Goal: Transaction & Acquisition: Purchase product/service

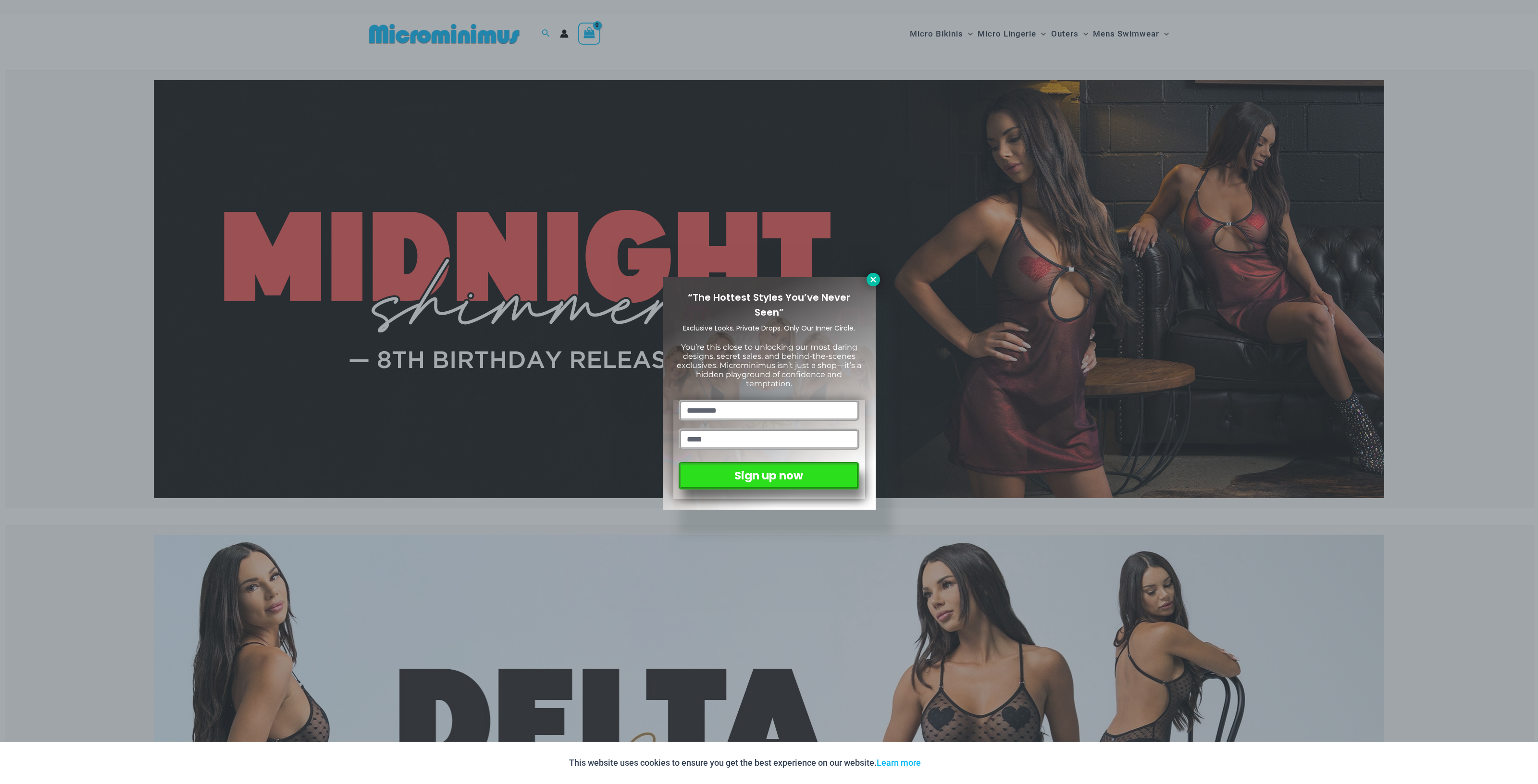
click at [872, 279] on icon at bounding box center [872, 279] width 6 height 6
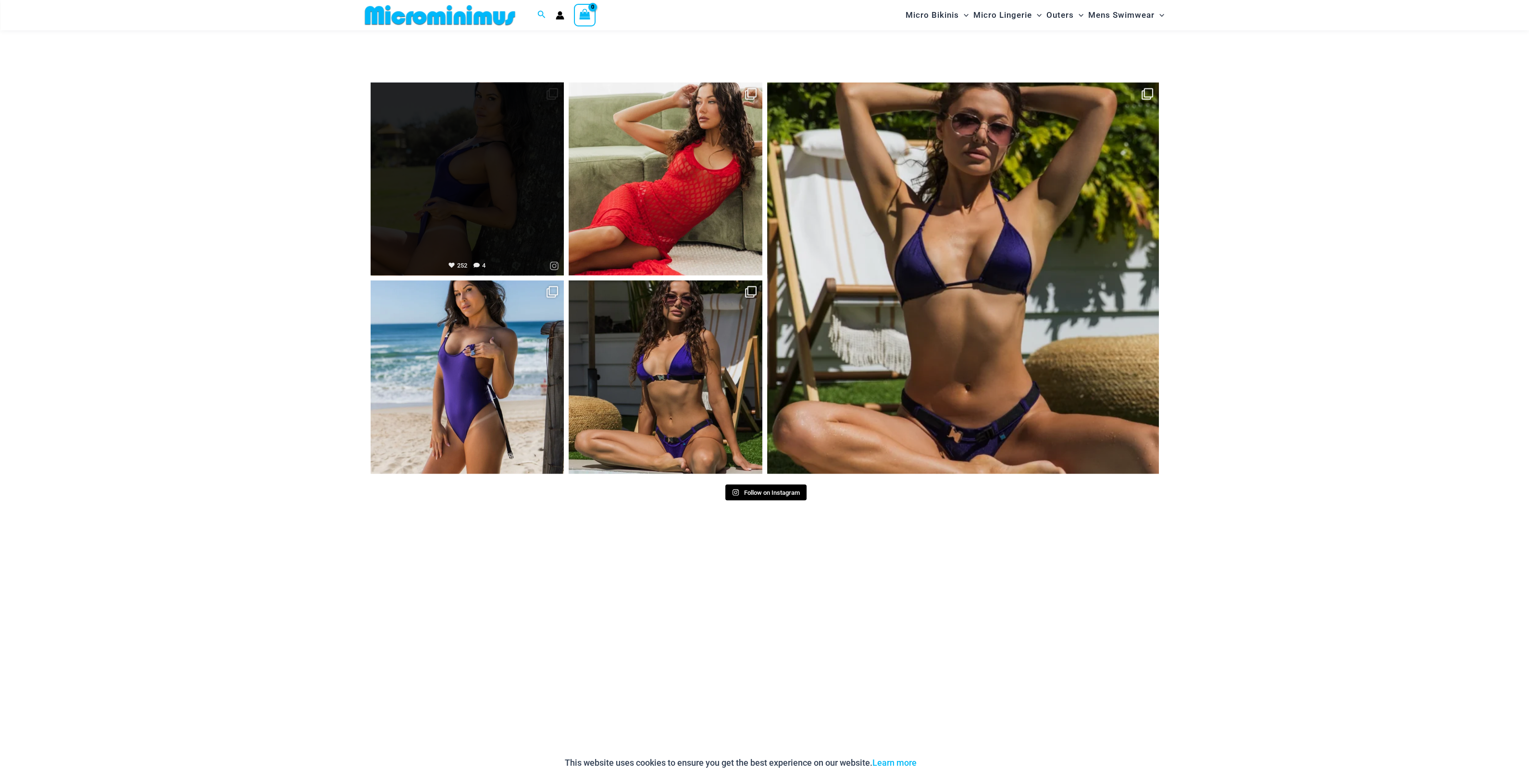
scroll to position [4565, 0]
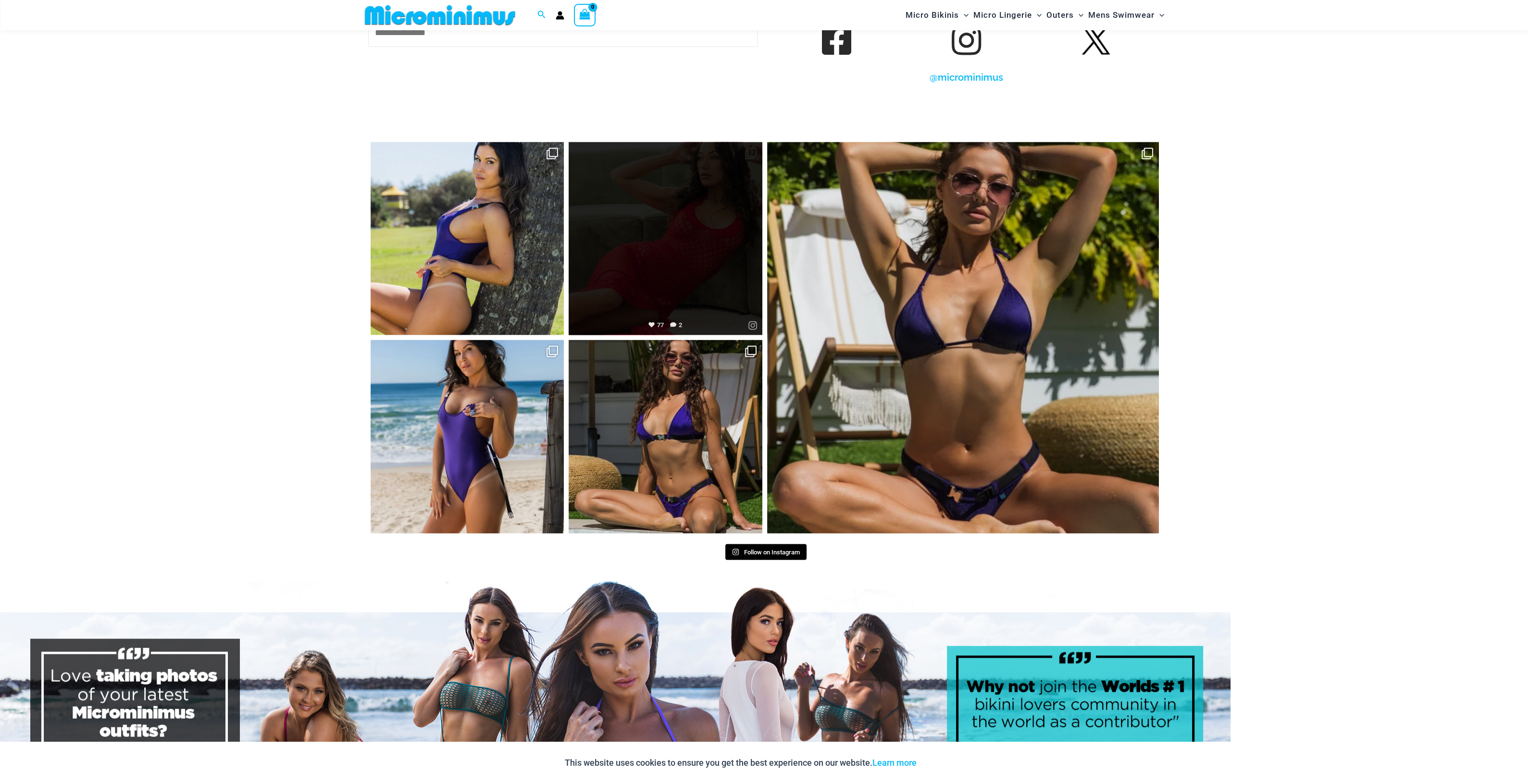
click at [588, 202] on link "Open" at bounding box center [666, 239] width 194 height 194
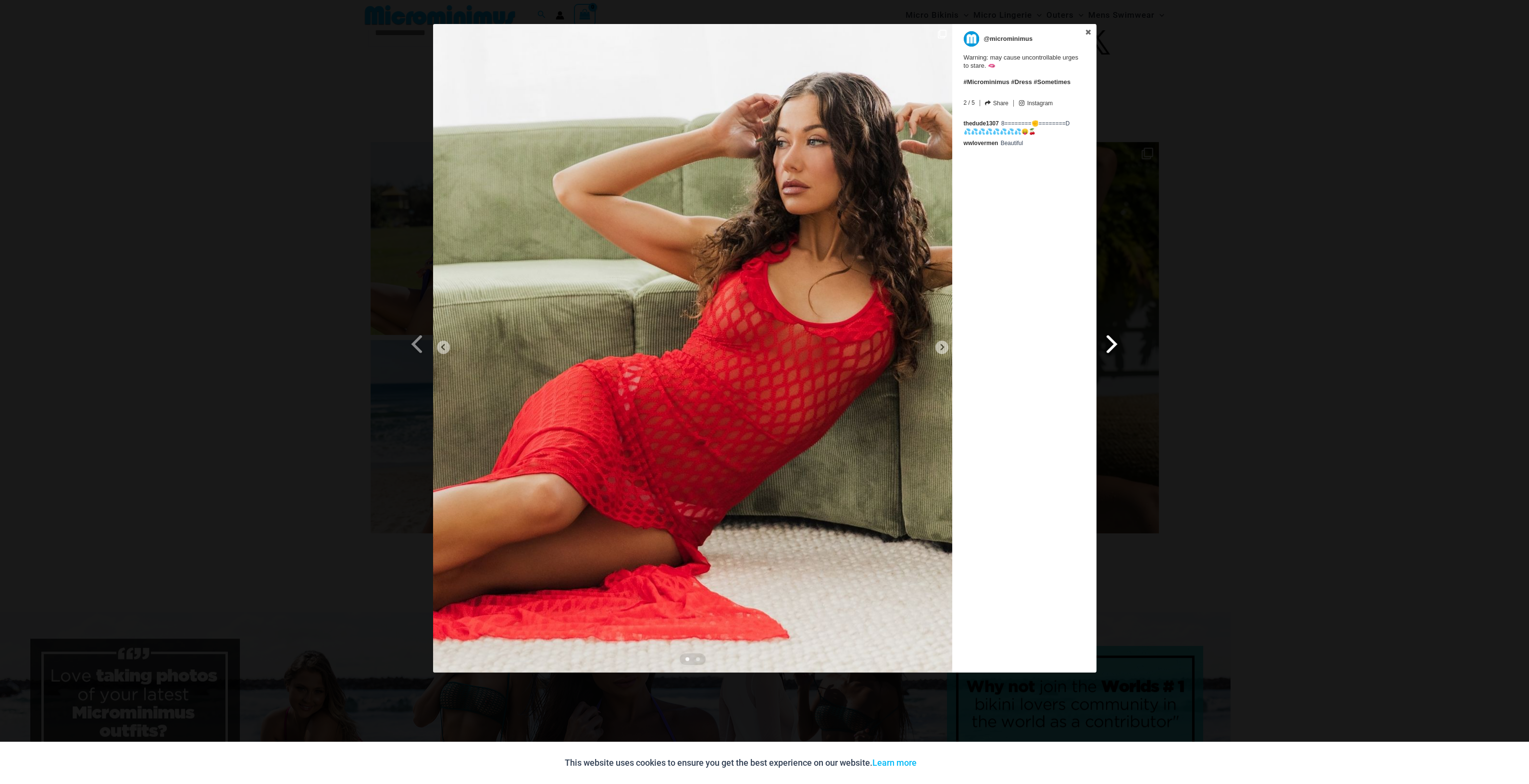
click at [1112, 353] on span at bounding box center [1112, 344] width 16 height 22
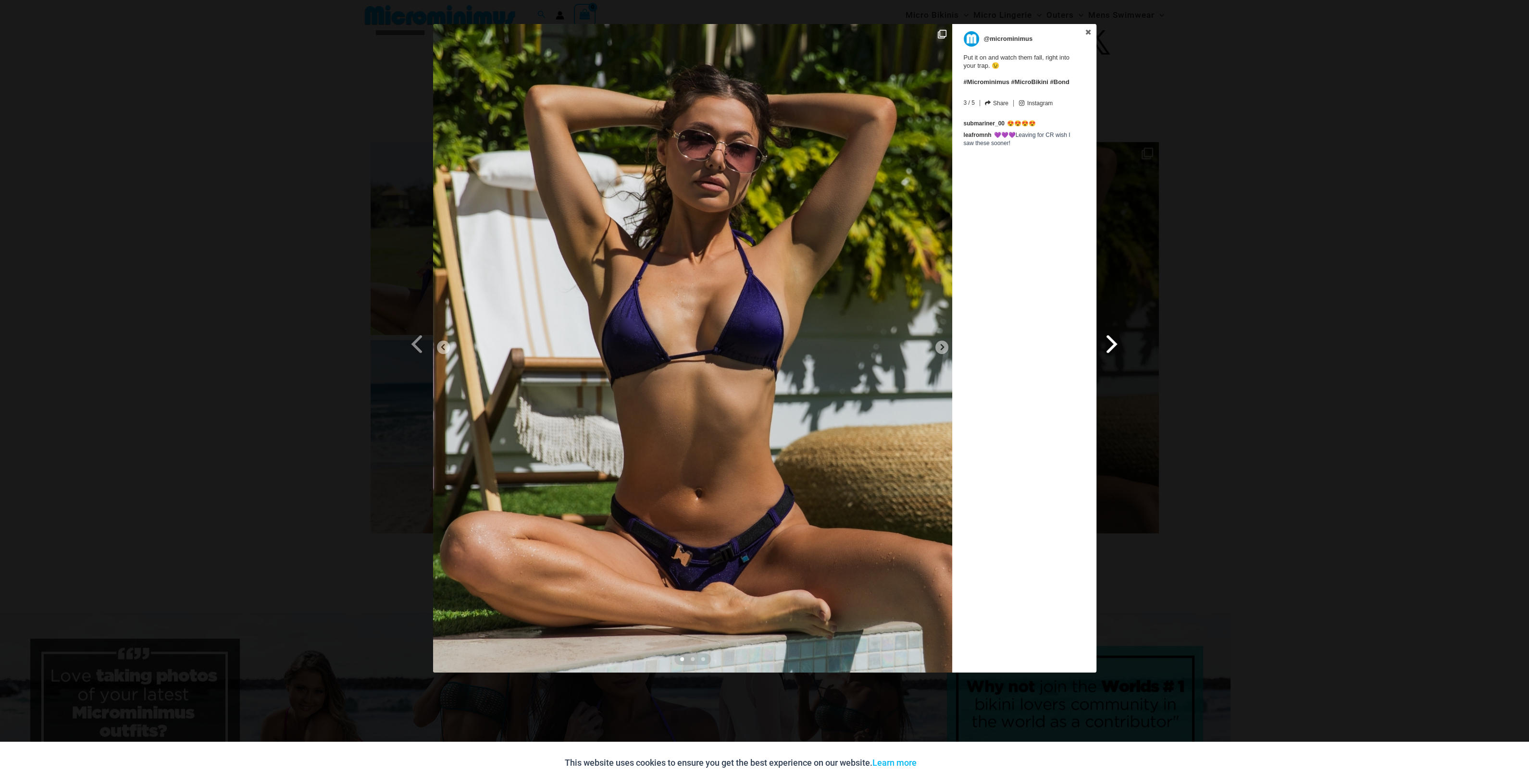
click at [1112, 353] on span at bounding box center [1112, 344] width 16 height 22
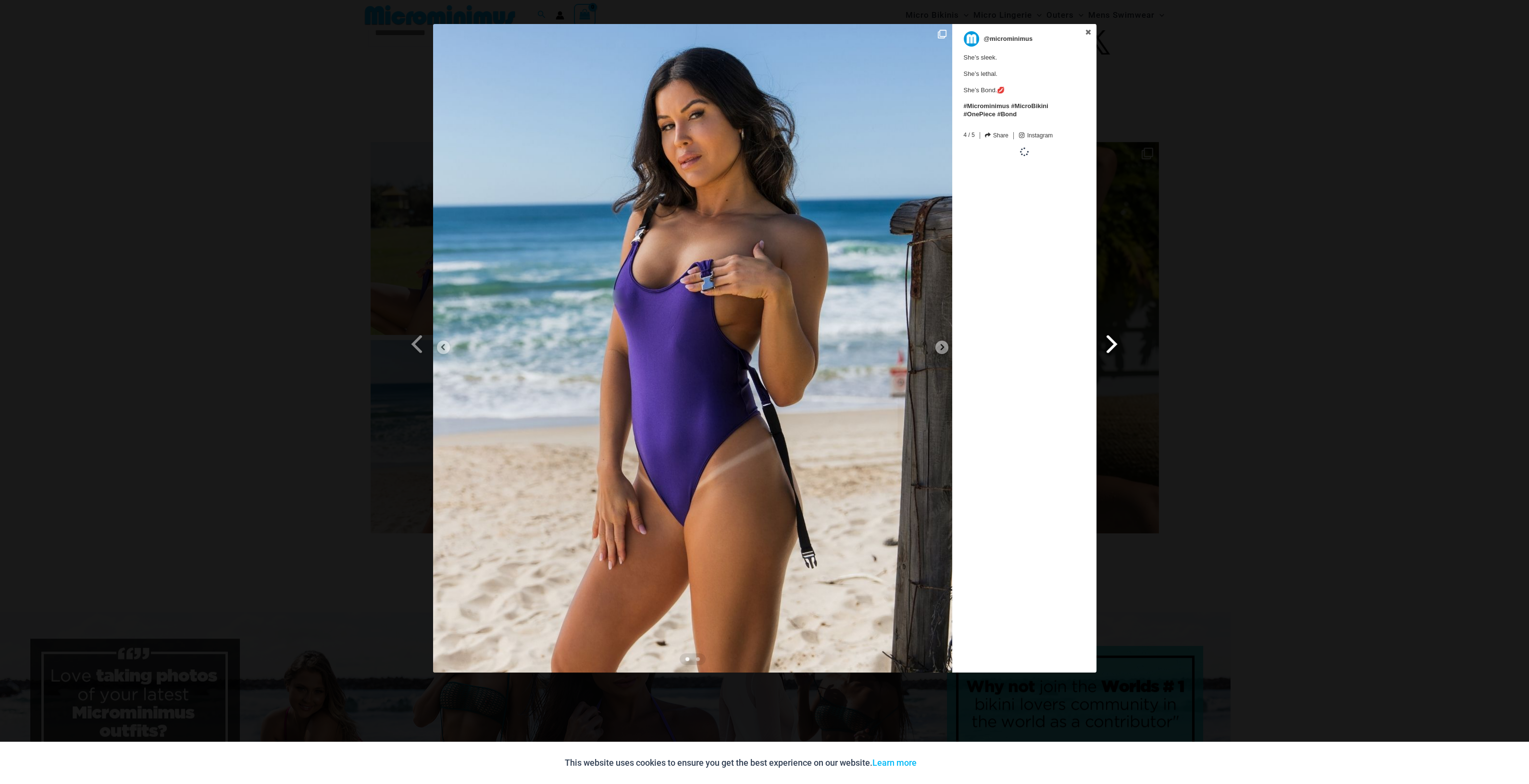
click at [1112, 353] on span at bounding box center [1112, 344] width 16 height 22
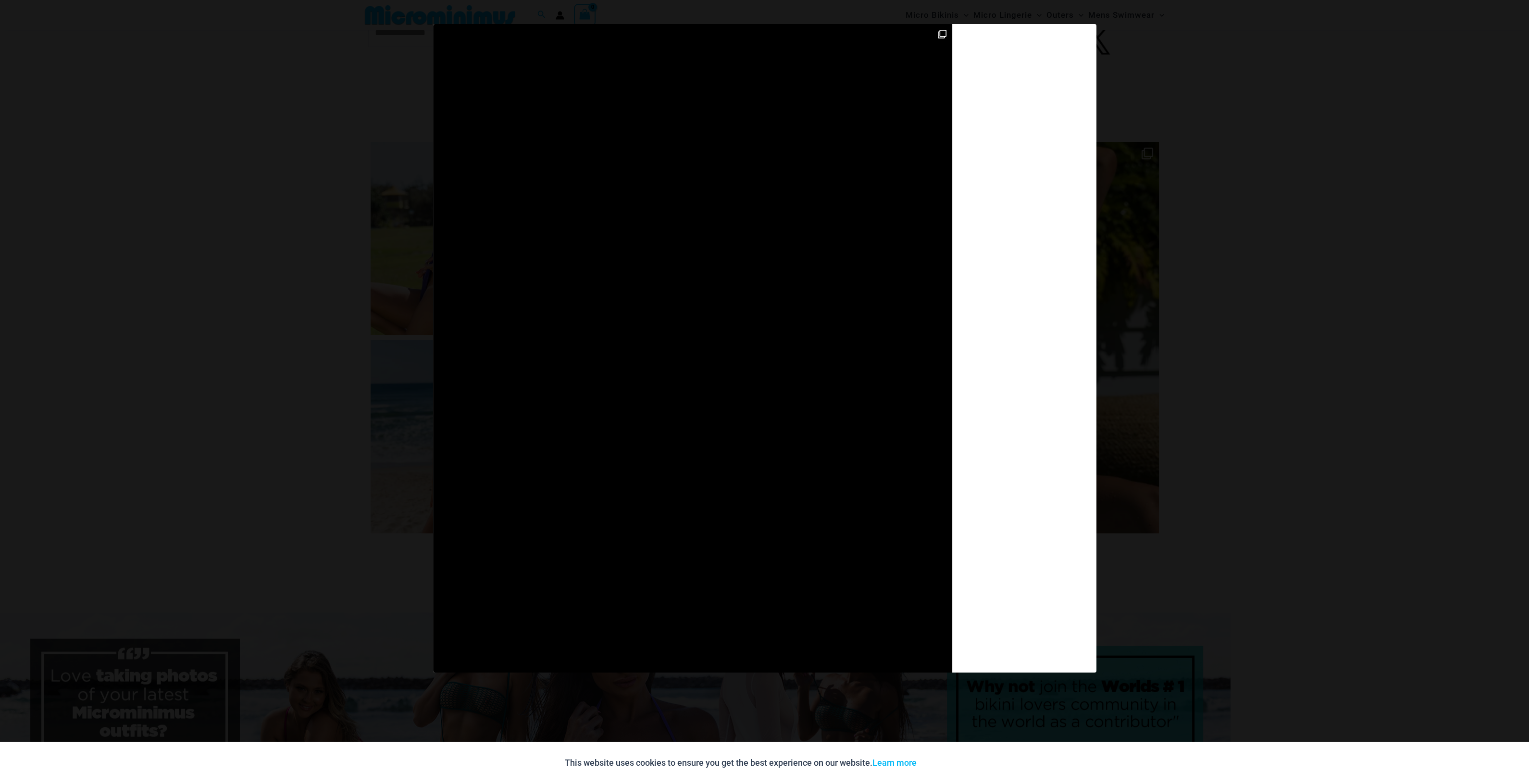
drag, startPoint x: 1262, startPoint y: 326, endPoint x: 1087, endPoint y: 247, distance: 192.0
click at [1262, 326] on div "Previous Slide Next Slide @microminimus She’s sleek. She’s lethal. She’s Bond.💋…" at bounding box center [764, 350] width 1529 height 651
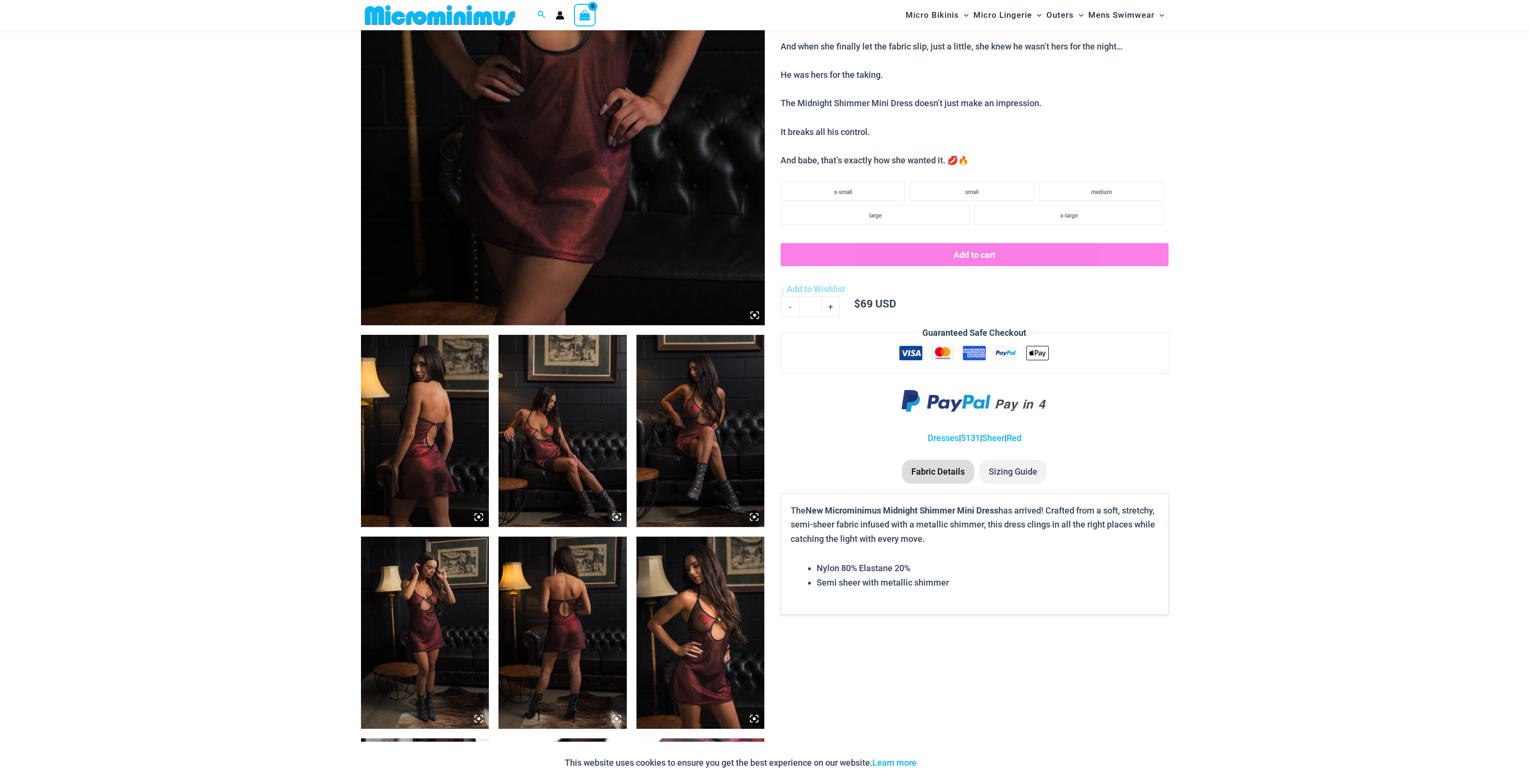
scroll to position [293, 0]
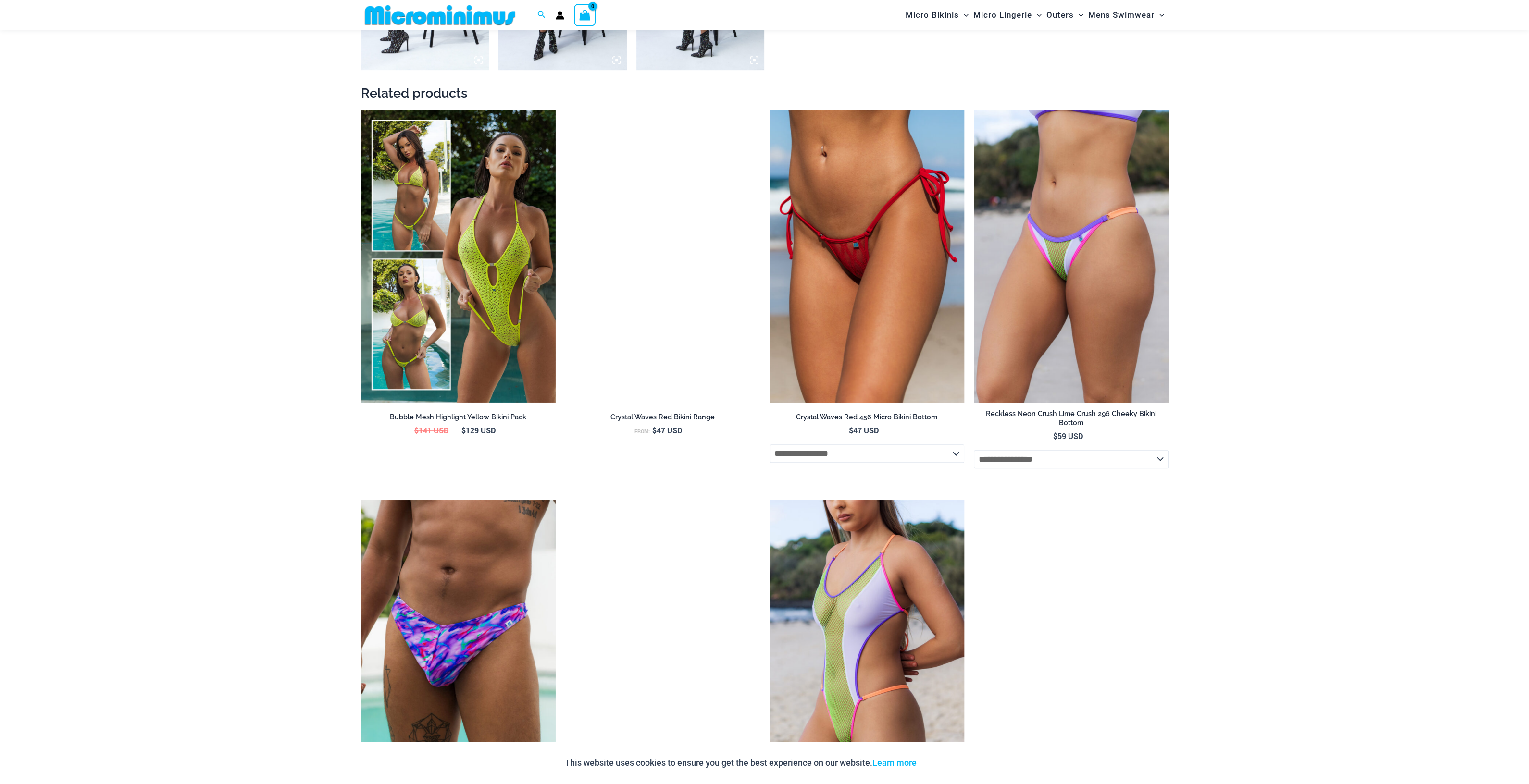
scroll to position [1432, 0]
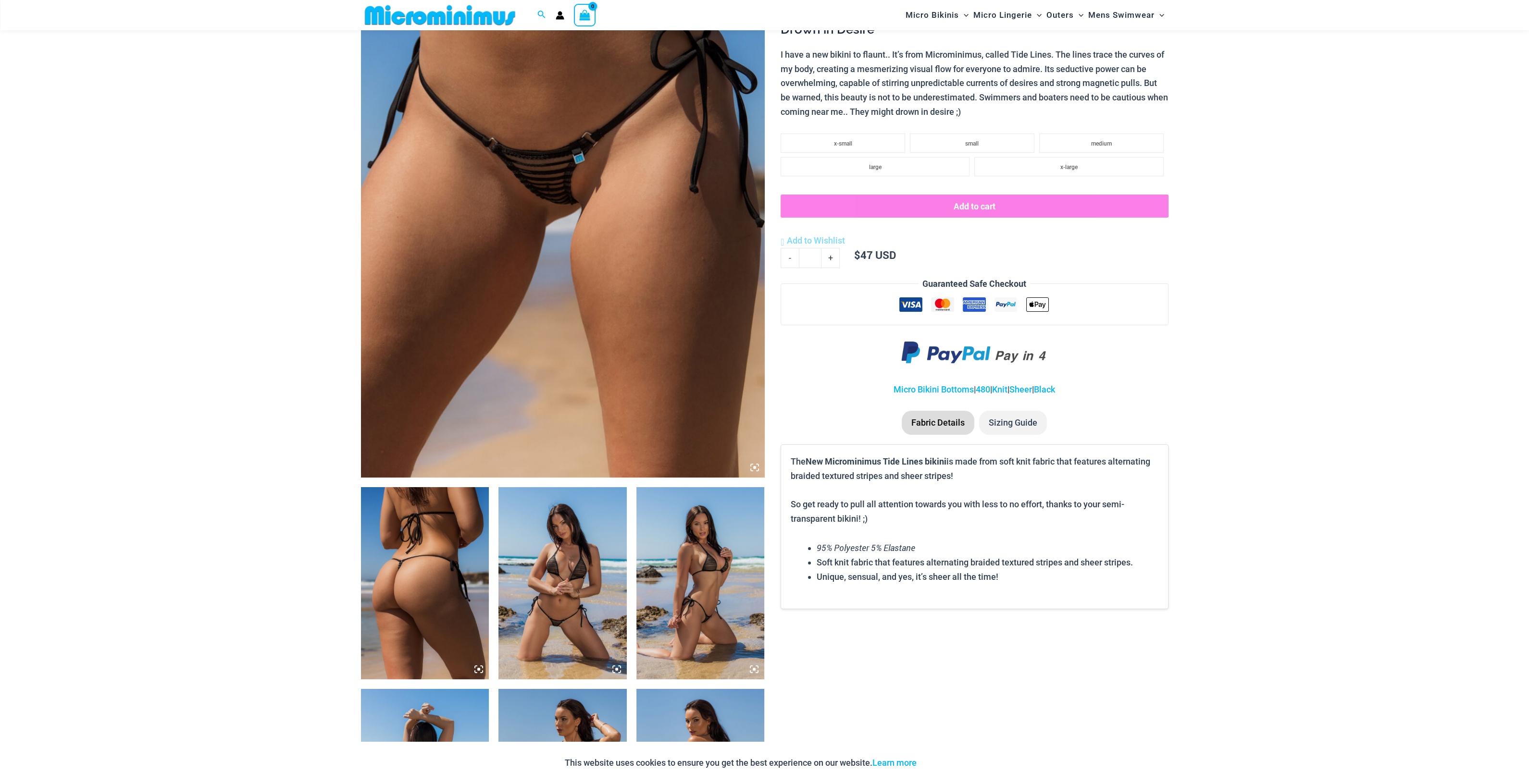
scroll to position [411, 0]
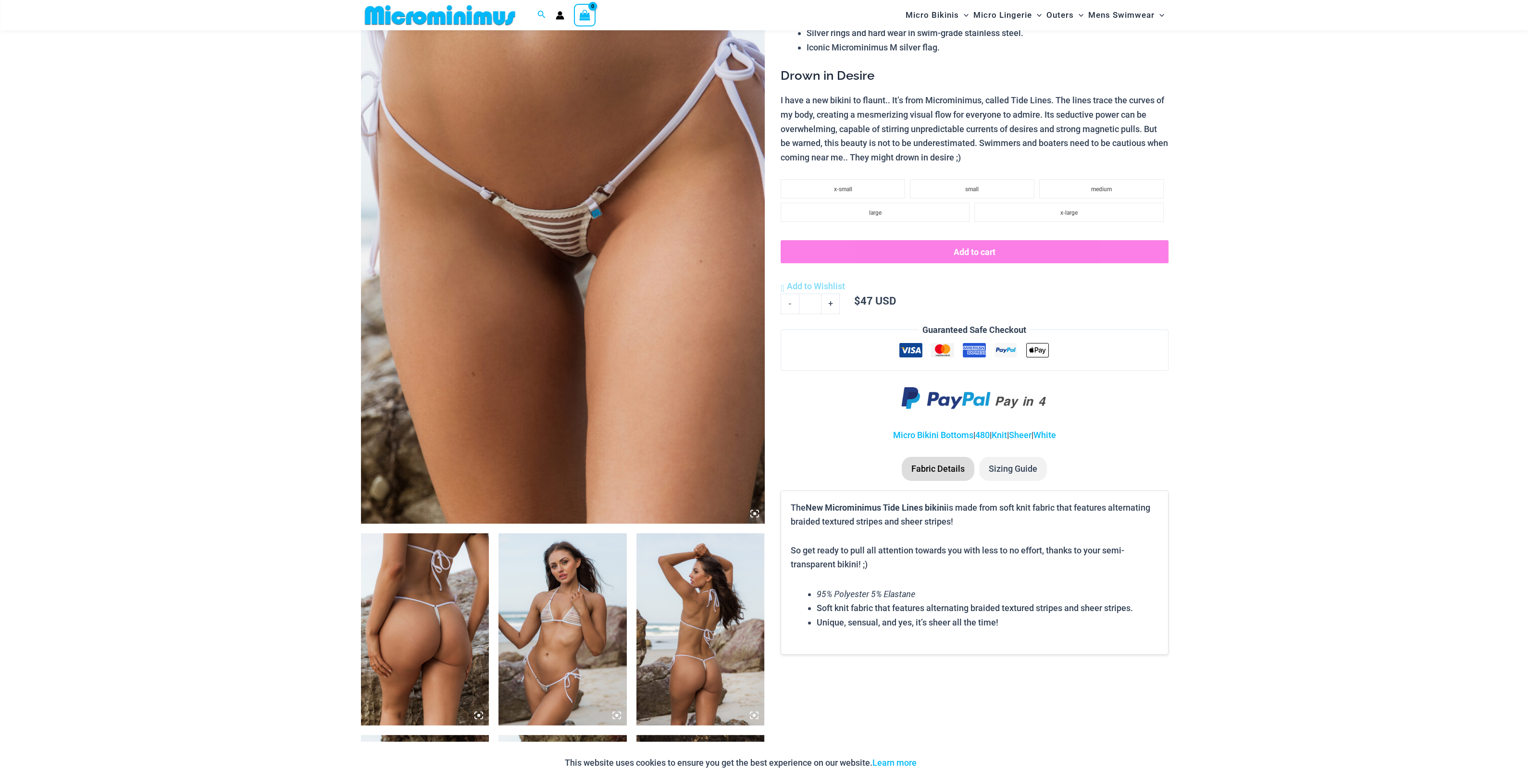
scroll to position [171, 0]
